Goal: Task Accomplishment & Management: Complete application form

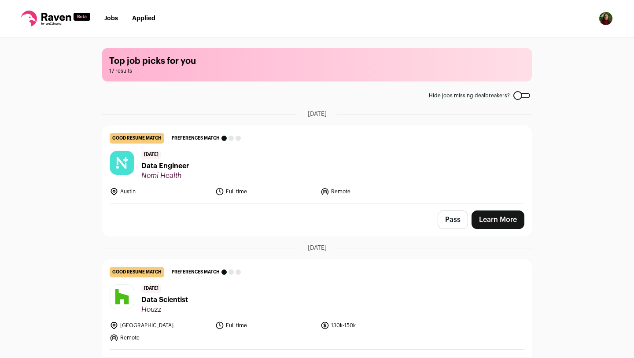
scroll to position [291, 0]
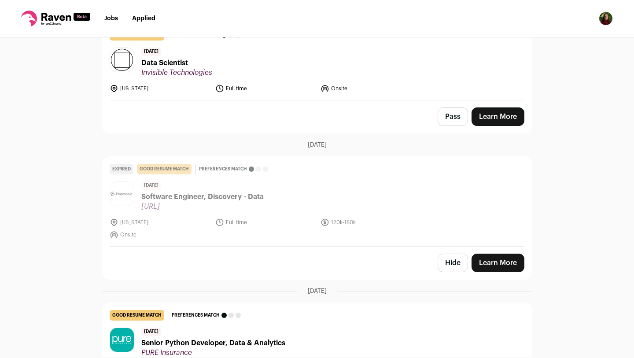
scroll to position [3170, 0]
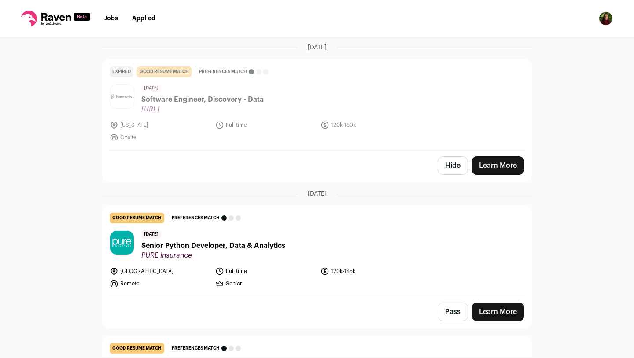
click at [447, 303] on button "Pass" at bounding box center [453, 312] width 30 height 18
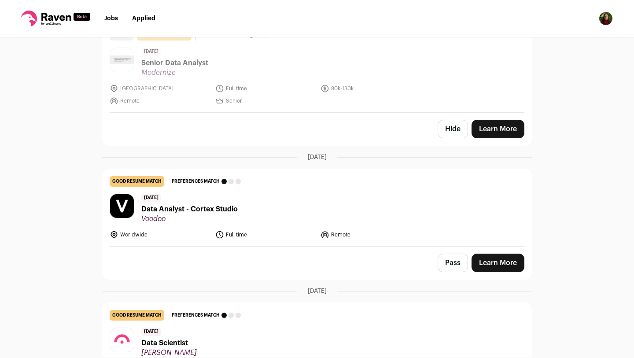
scroll to position [3170, 0]
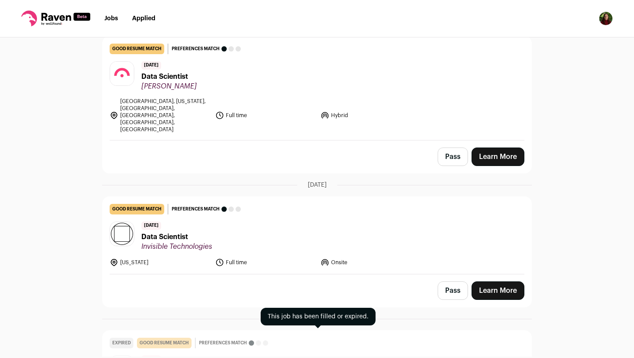
scroll to position [2898, 0]
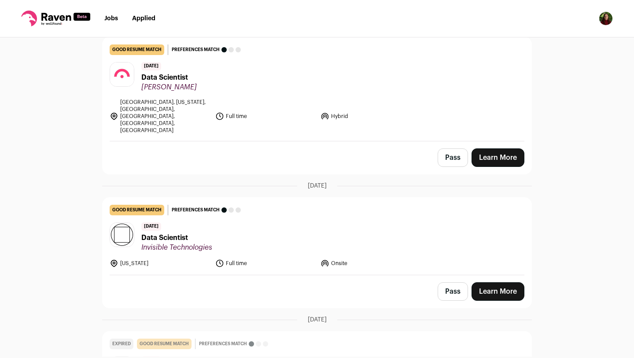
click at [506, 282] on link "Learn More" at bounding box center [498, 291] width 53 height 18
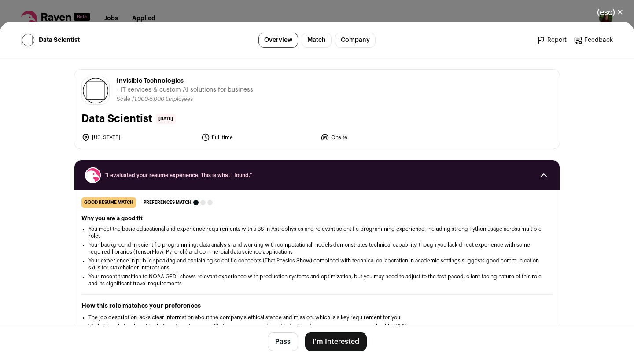
click at [319, 336] on button "I'm Interested" at bounding box center [336, 341] width 62 height 18
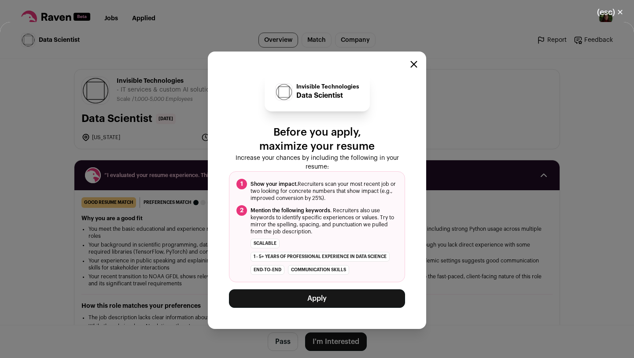
click at [317, 306] on button "Apply" at bounding box center [317, 298] width 176 height 18
